Goal: Information Seeking & Learning: Learn about a topic

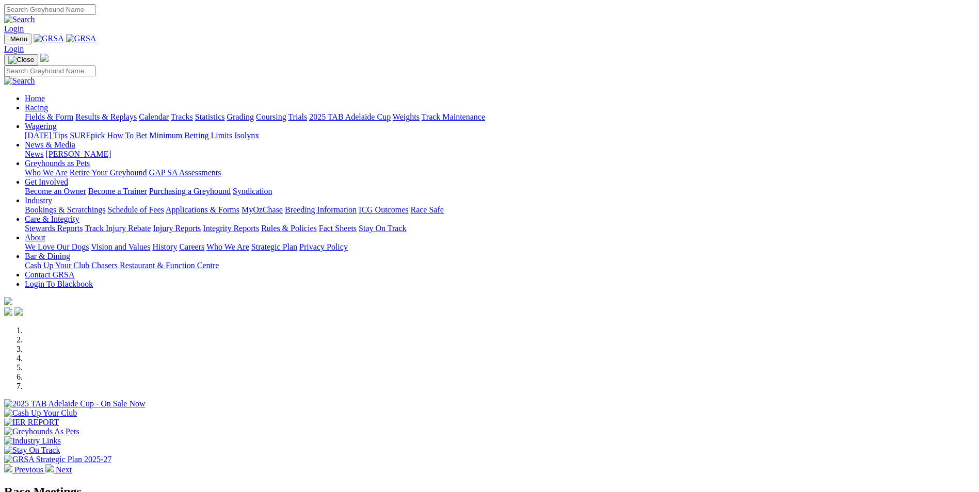
click at [48, 103] on link "Racing" at bounding box center [36, 107] width 23 height 9
click at [73, 112] on link "Fields & Form" at bounding box center [49, 116] width 49 height 9
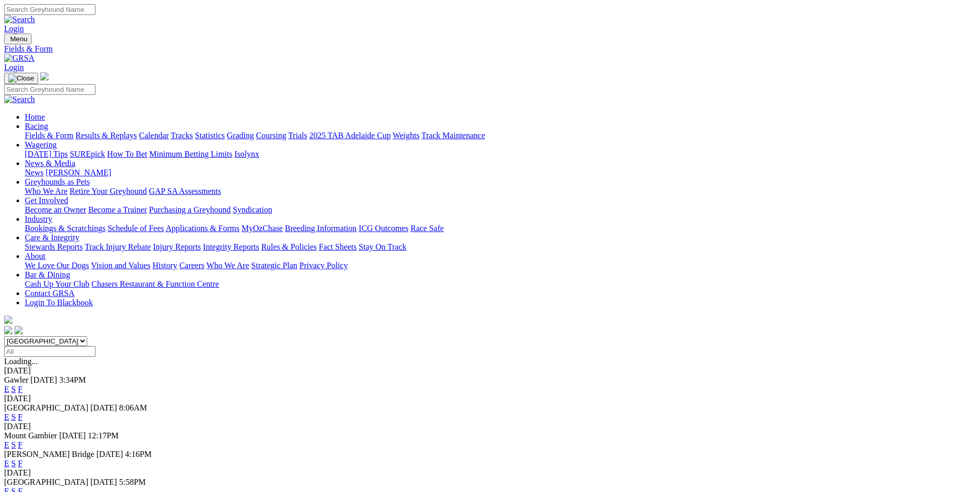
click at [137, 131] on link "Results & Replays" at bounding box center [105, 135] width 61 height 9
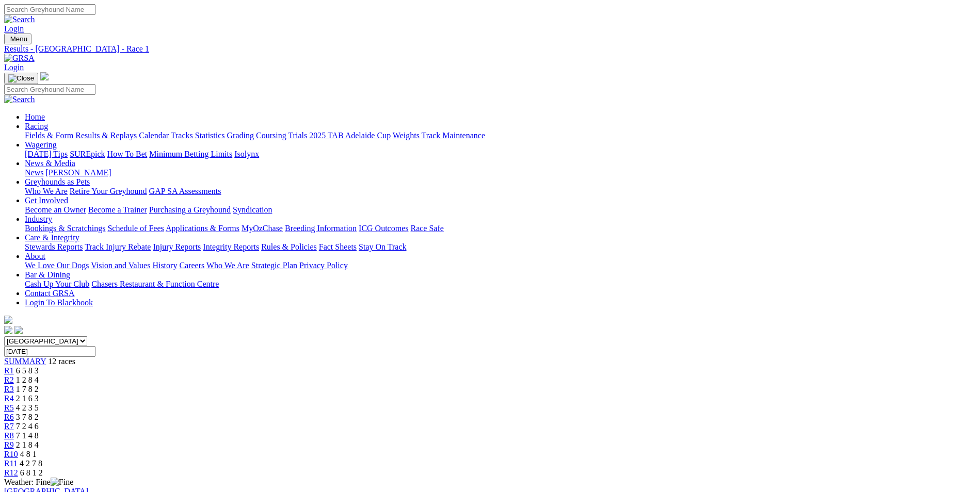
click at [14, 376] on link "R2" at bounding box center [9, 380] width 10 height 9
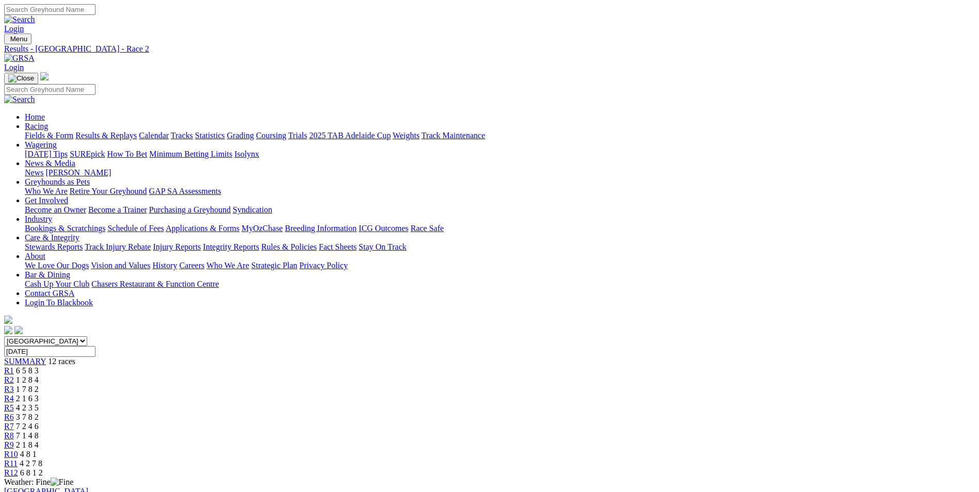
click at [14, 385] on link "R3" at bounding box center [9, 389] width 10 height 9
click at [39, 394] on span "2 1 6 3" at bounding box center [27, 398] width 23 height 9
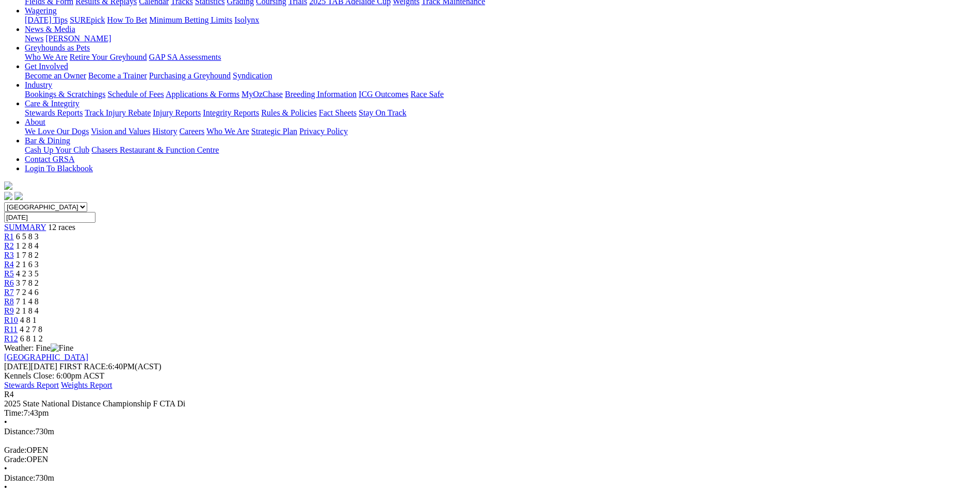
scroll to position [138, 0]
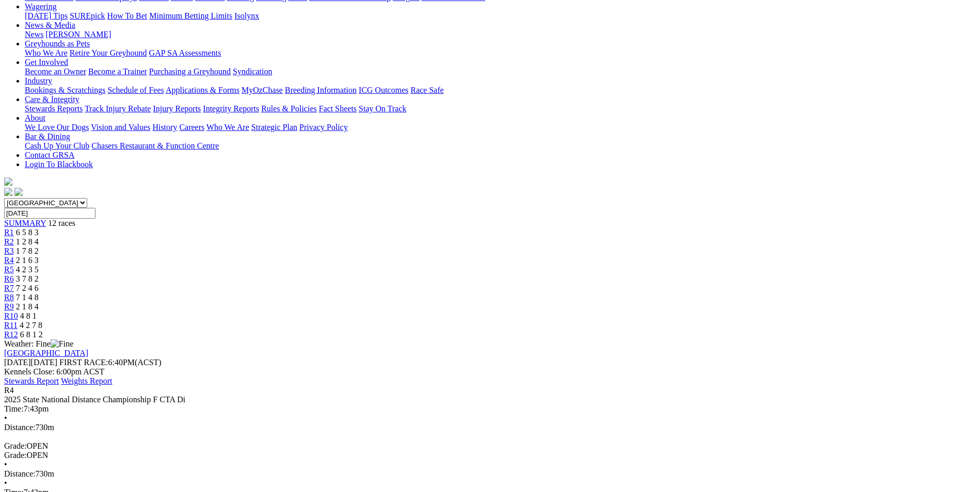
click at [14, 265] on span "R5" at bounding box center [9, 269] width 10 height 9
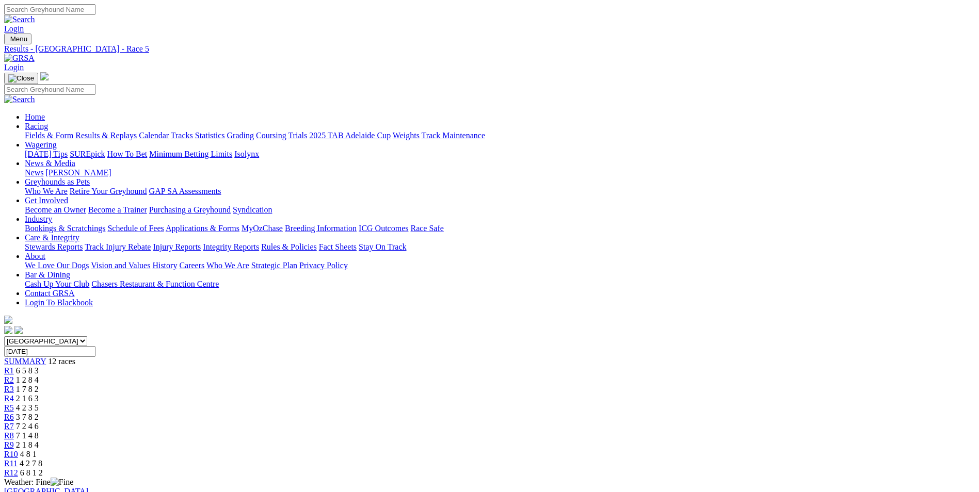
click at [39, 413] on span "3 7 8 2" at bounding box center [27, 417] width 23 height 9
click at [560, 422] on div "R7 7 2 4 6" at bounding box center [489, 426] width 971 height 9
click at [14, 431] on span "R8" at bounding box center [9, 435] width 10 height 9
click at [39, 441] on span "2 1 8 4" at bounding box center [27, 445] width 23 height 9
click at [709, 450] on div "R10 4 8 1" at bounding box center [489, 454] width 971 height 9
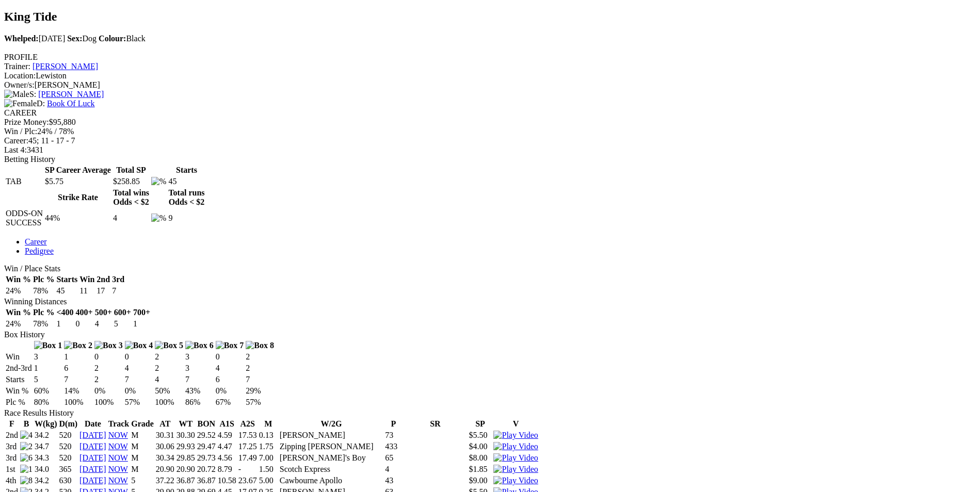
scroll to position [323, 0]
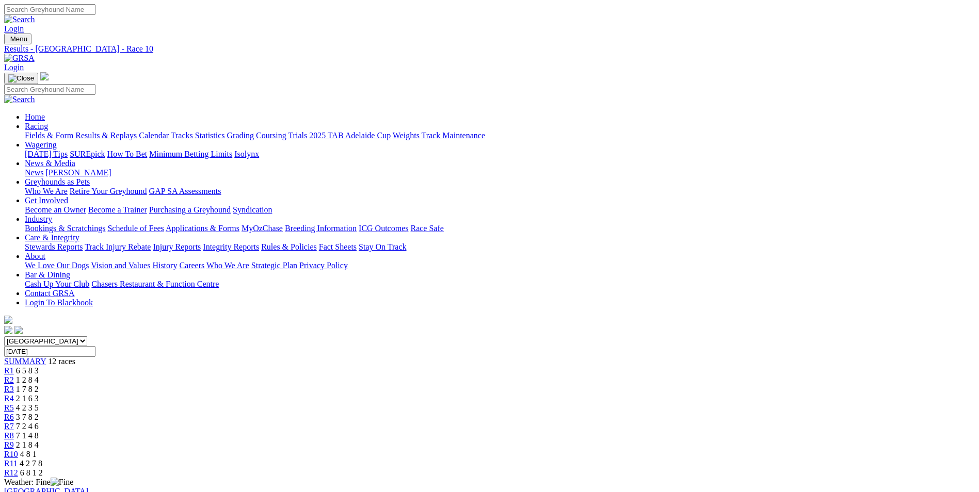
click at [18, 459] on span "R11" at bounding box center [10, 463] width 13 height 9
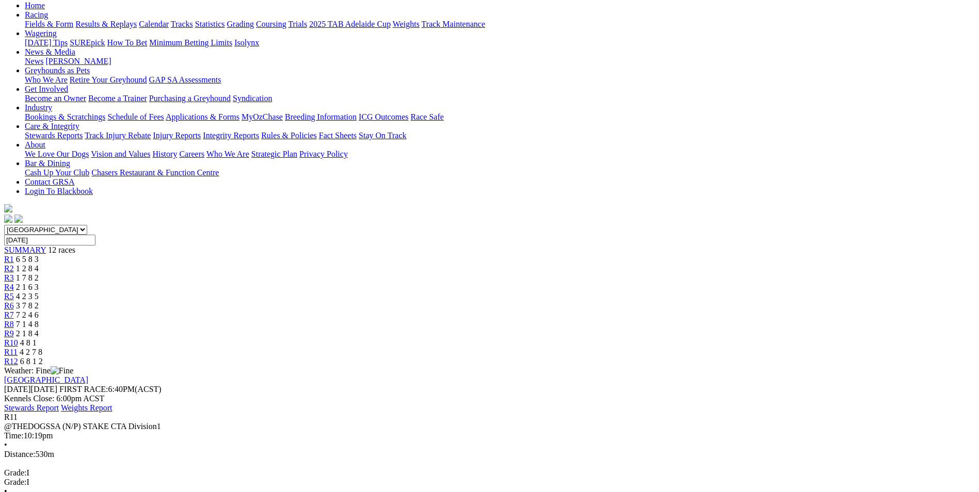
scroll to position [52, 0]
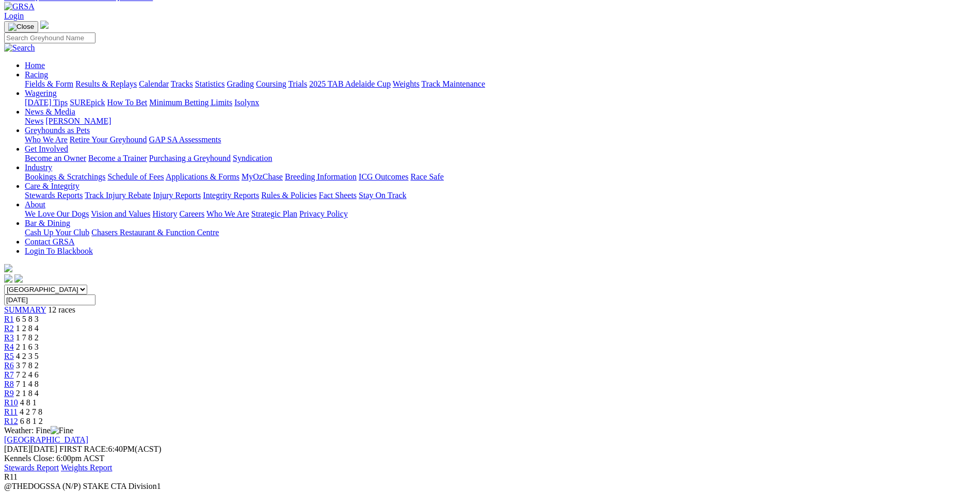
click at [43, 417] on span "6 8 1 2" at bounding box center [31, 421] width 23 height 9
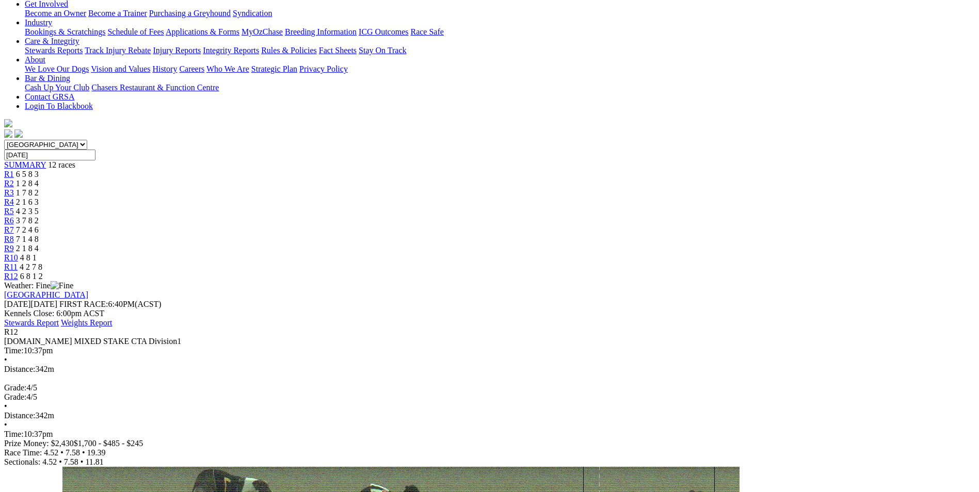
scroll to position [206, 0]
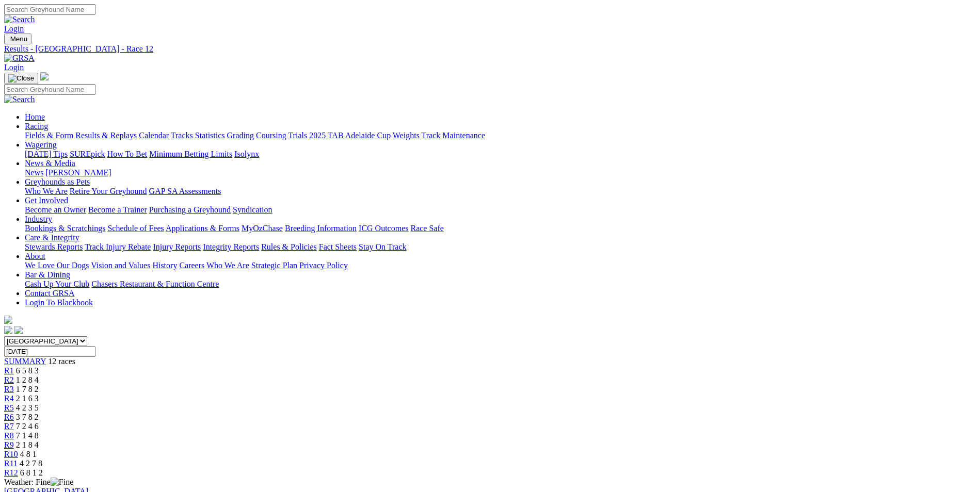
click at [307, 131] on link "Trials" at bounding box center [297, 135] width 19 height 9
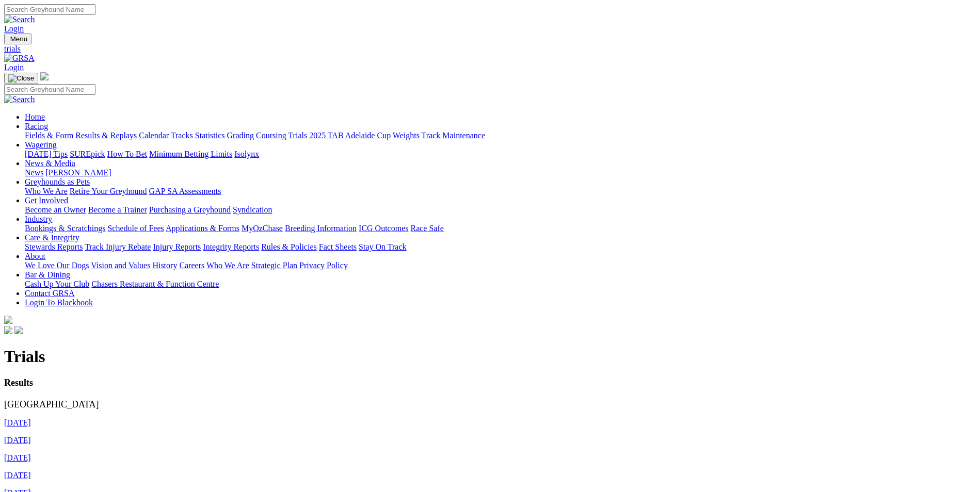
click at [31, 418] on link "[DATE]" at bounding box center [17, 422] width 27 height 9
